Goal: Information Seeking & Learning: Learn about a topic

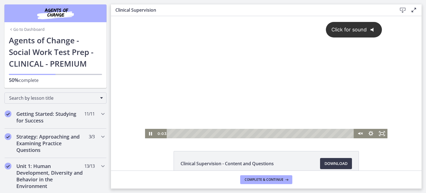
click at [275, 65] on div "Click for sound @keyframes VOLUME_SMALL_WAVE_FLASH { 0% { opacity: 0; } 33% { o…" at bounding box center [266, 72] width 243 height 113
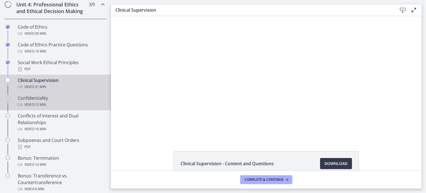
scroll to position [277, 0]
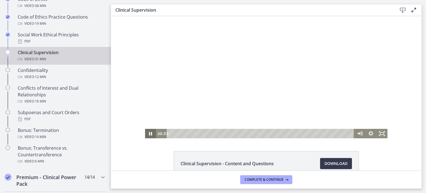
click at [149, 135] on icon "Pause" at bounding box center [150, 134] width 3 height 4
click at [149, 133] on icon "Play Video" at bounding box center [150, 133] width 3 height 5
click at [298, 134] on div "Playbar" at bounding box center [299, 133] width 3 height 3
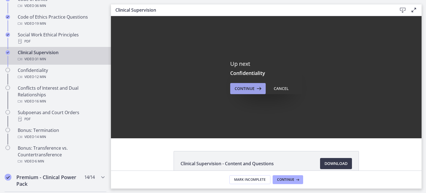
click at [243, 91] on span "Continue" at bounding box center [245, 88] width 20 height 7
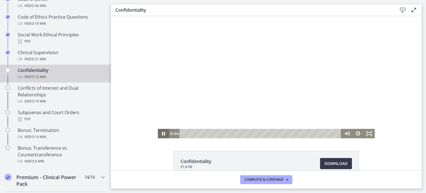
click at [164, 133] on icon "Pause" at bounding box center [163, 133] width 11 height 9
click at [162, 132] on icon "Play Video" at bounding box center [163, 133] width 3 height 5
click at [162, 134] on icon "Pause" at bounding box center [164, 133] width 4 height 4
click at [162, 134] on icon "Play Video" at bounding box center [163, 133] width 3 height 4
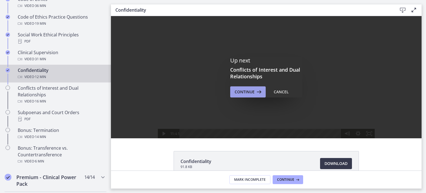
click at [249, 92] on span "Continue" at bounding box center [245, 91] width 20 height 7
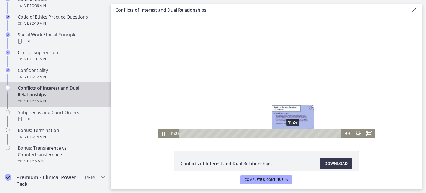
drag, startPoint x: 303, startPoint y: 134, endPoint x: 290, endPoint y: 139, distance: 13.9
click at [290, 138] on html "Click for sound @keyframes VOLUME_SMALL_WAVE_FLASH { 0% { opacity: 0; } 33% { o…" at bounding box center [266, 77] width 311 height 122
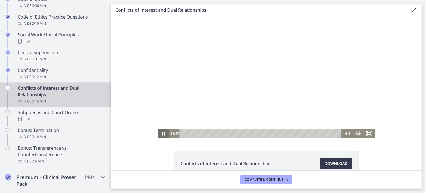
click at [163, 134] on icon "Pause" at bounding box center [163, 133] width 11 height 9
click at [166, 133] on icon "Play Video" at bounding box center [163, 133] width 13 height 11
click at [162, 133] on icon "Pause" at bounding box center [163, 134] width 3 height 4
click at [163, 133] on icon "Play Video" at bounding box center [163, 133] width 11 height 9
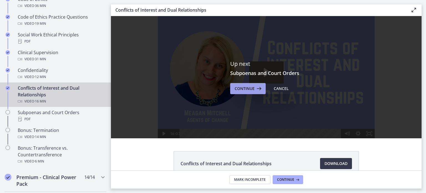
click at [247, 92] on button "Continue" at bounding box center [247, 88] width 35 height 11
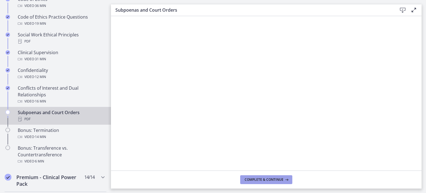
click at [274, 181] on span "Complete & continue" at bounding box center [264, 179] width 39 height 4
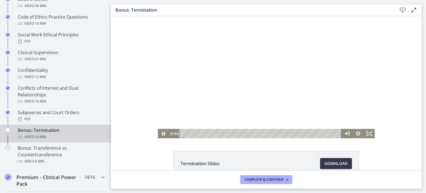
click at [266, 61] on div at bounding box center [266, 77] width 217 height 122
click at [162, 132] on icon "Pause" at bounding box center [163, 133] width 13 height 11
click at [163, 131] on icon "Play Video" at bounding box center [163, 133] width 11 height 9
click at [162, 133] on icon "Pause" at bounding box center [163, 133] width 13 height 11
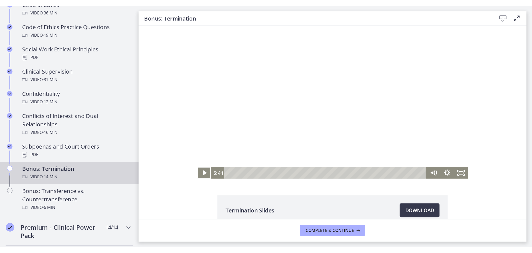
scroll to position [252, 0]
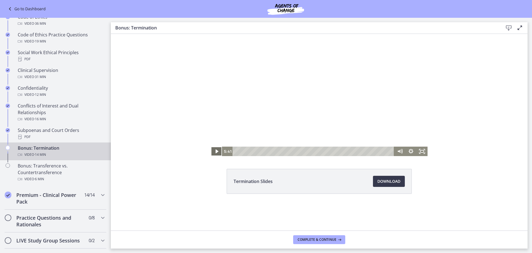
click at [214, 151] on icon "Play Video" at bounding box center [216, 150] width 11 height 9
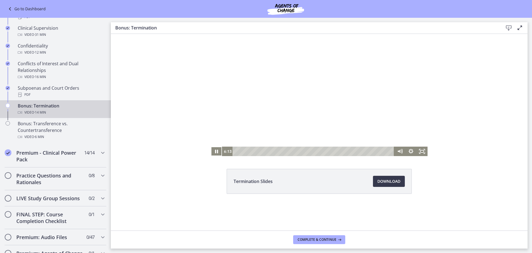
scroll to position [307, 0]
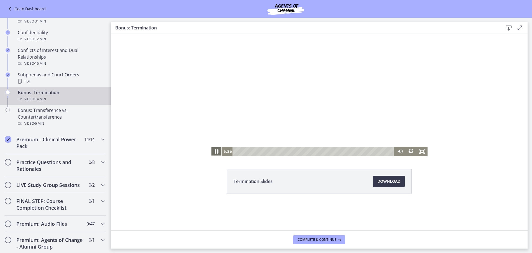
click at [216, 149] on icon "Pause" at bounding box center [216, 151] width 13 height 11
